Goal: Task Accomplishment & Management: Manage account settings

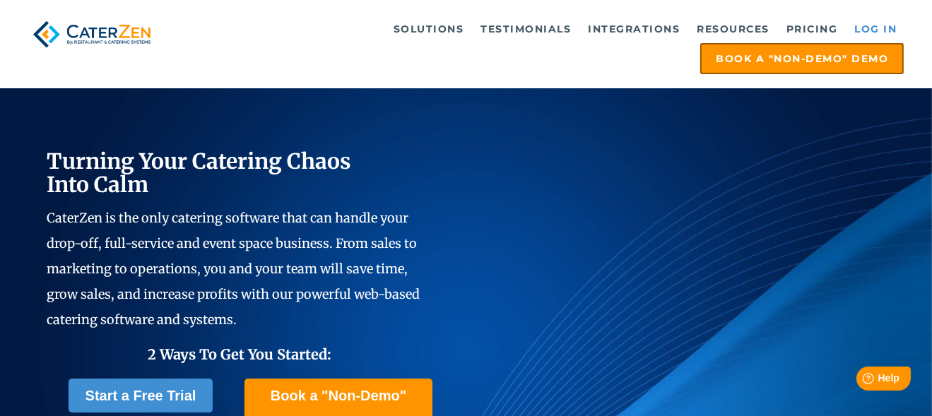
click at [885, 28] on link "Log in" at bounding box center [875, 29] width 57 height 28
click at [880, 30] on link "Log in" at bounding box center [875, 29] width 57 height 28
click at [881, 30] on link "Log in" at bounding box center [875, 29] width 57 height 28
click at [889, 30] on link "Log in" at bounding box center [875, 29] width 57 height 28
